Goal: Use online tool/utility: Utilize a website feature to perform a specific function

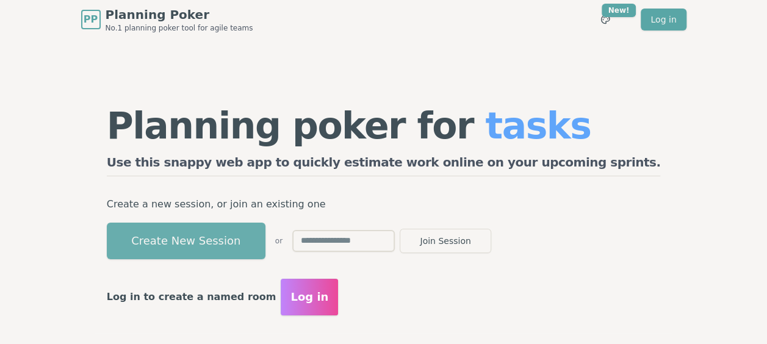
click at [256, 239] on button "Create New Session" at bounding box center [186, 241] width 159 height 37
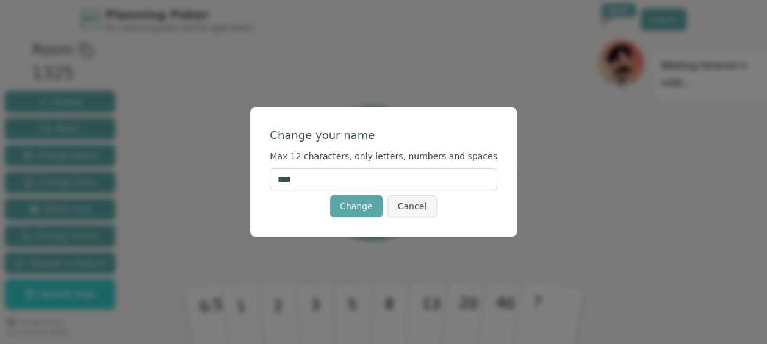
click at [330, 178] on input "****" at bounding box center [384, 179] width 228 height 22
type input "*"
type input "*********"
click at [360, 203] on button "Change" at bounding box center [356, 206] width 52 height 22
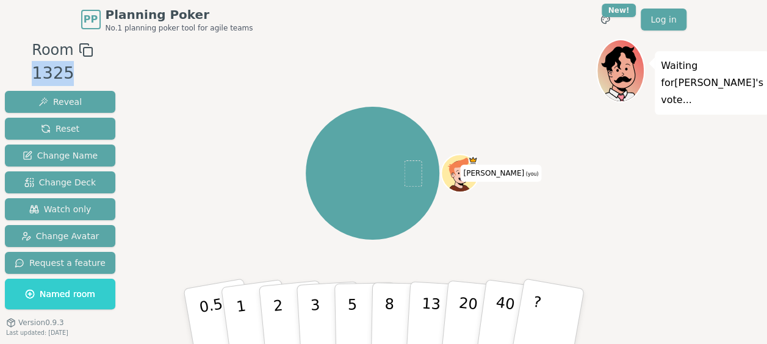
drag, startPoint x: 63, startPoint y: 73, endPoint x: 33, endPoint y: 73, distance: 30.5
click at [33, 73] on div "1325" at bounding box center [62, 73] width 61 height 25
drag, startPoint x: 33, startPoint y: 73, endPoint x: 162, endPoint y: 77, distance: 129.5
click at [162, 77] on div "[PERSON_NAME] (you)" at bounding box center [372, 173] width 447 height 225
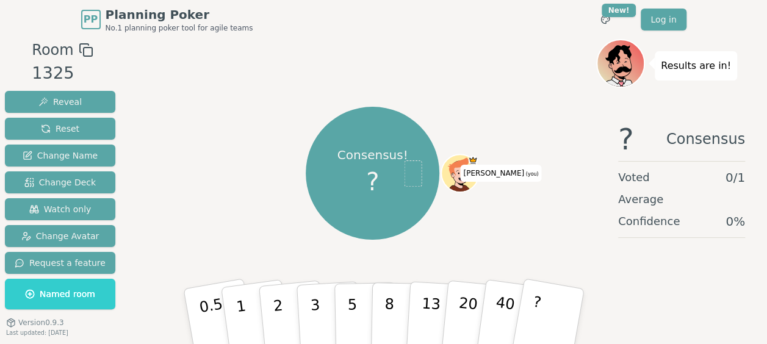
click at [499, 173] on span "[PERSON_NAME] (you)" at bounding box center [500, 173] width 81 height 17
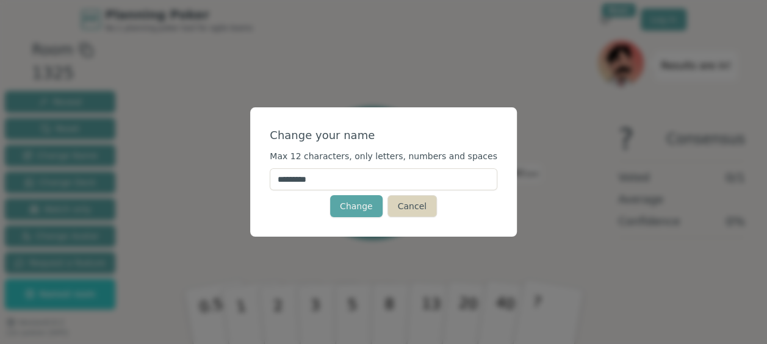
click at [403, 210] on button "Cancel" at bounding box center [412, 206] width 49 height 22
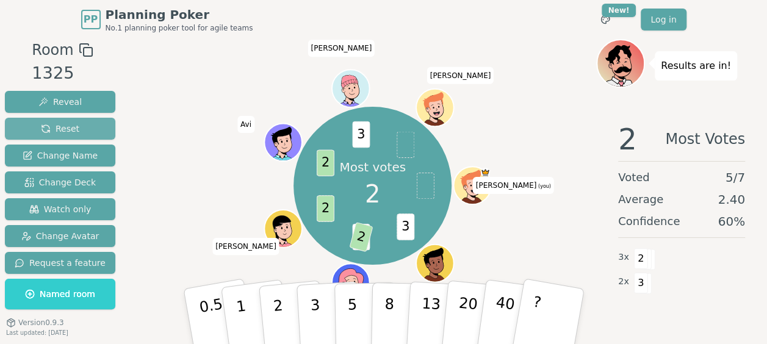
click at [70, 125] on span "Reset" at bounding box center [60, 129] width 38 height 12
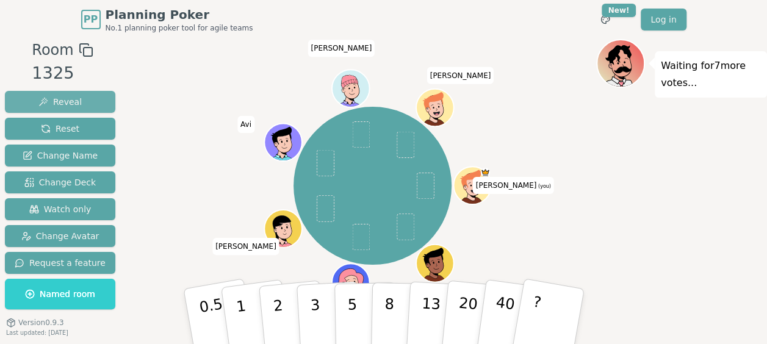
click at [71, 98] on span "Reveal" at bounding box center [59, 102] width 43 height 12
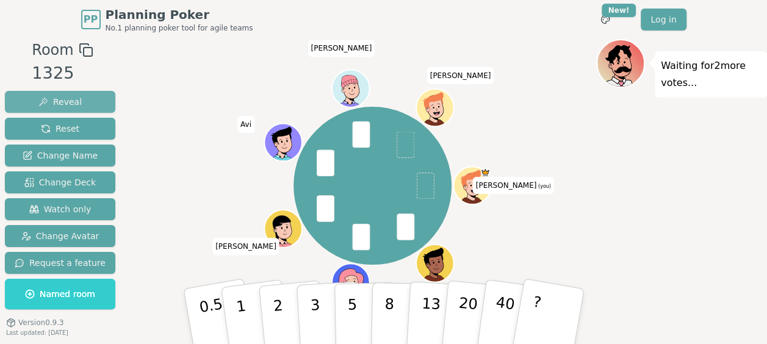
click at [72, 100] on span "Reveal" at bounding box center [59, 102] width 43 height 12
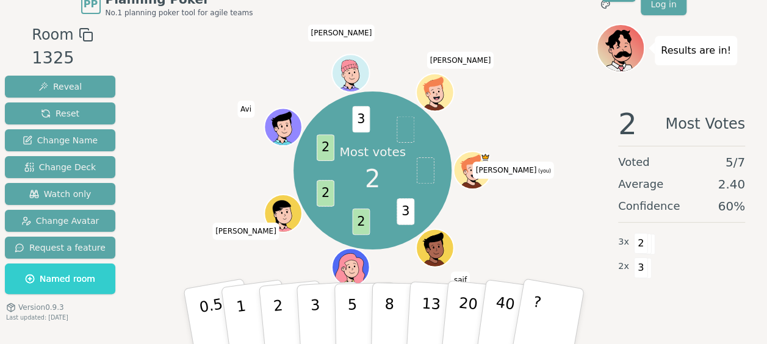
scroll to position [31, 0]
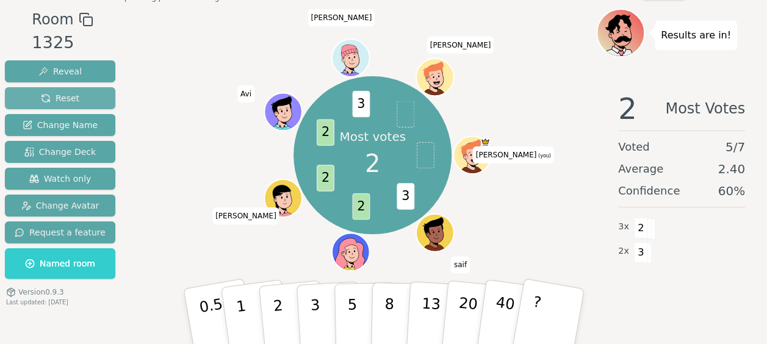
click at [61, 98] on span "Reset" at bounding box center [60, 98] width 38 height 12
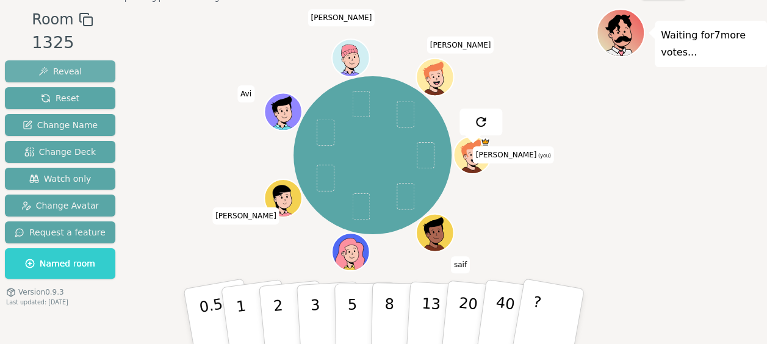
click at [71, 73] on span "Reveal" at bounding box center [59, 71] width 43 height 12
